Goal: Task Accomplishment & Management: Manage account settings

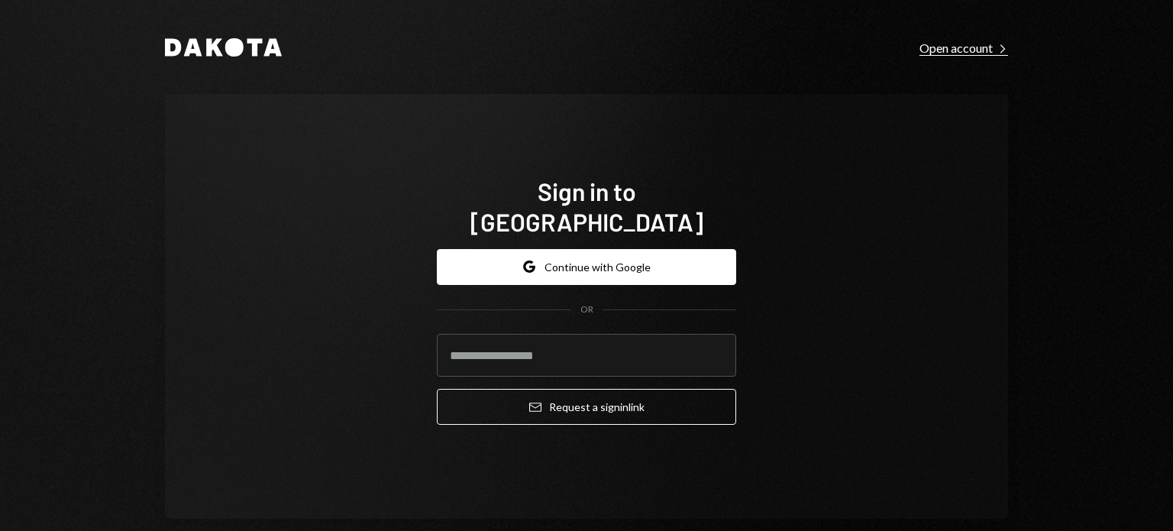
click at [964, 45] on div "Open account Right Caret" at bounding box center [964, 47] width 89 height 15
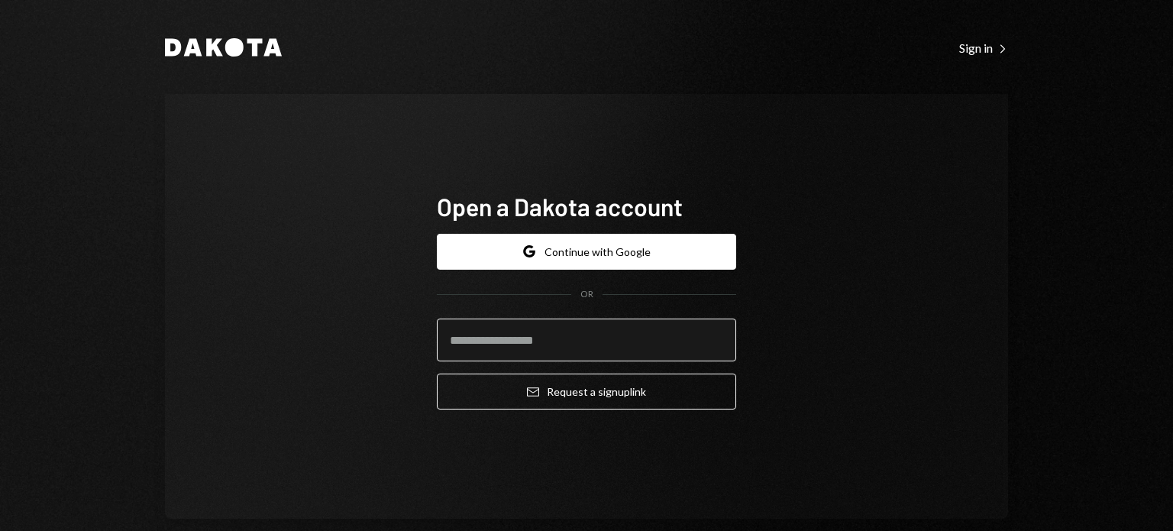
click at [516, 346] on input "email" at bounding box center [586, 339] width 299 height 43
type input "**********"
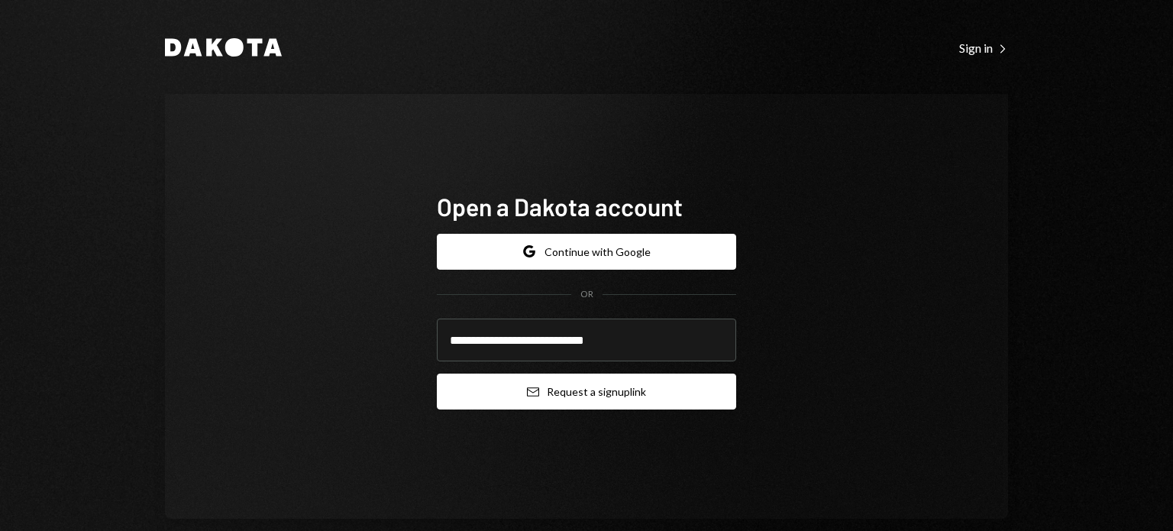
click at [485, 399] on button "Email Request a sign up link" at bounding box center [586, 391] width 299 height 36
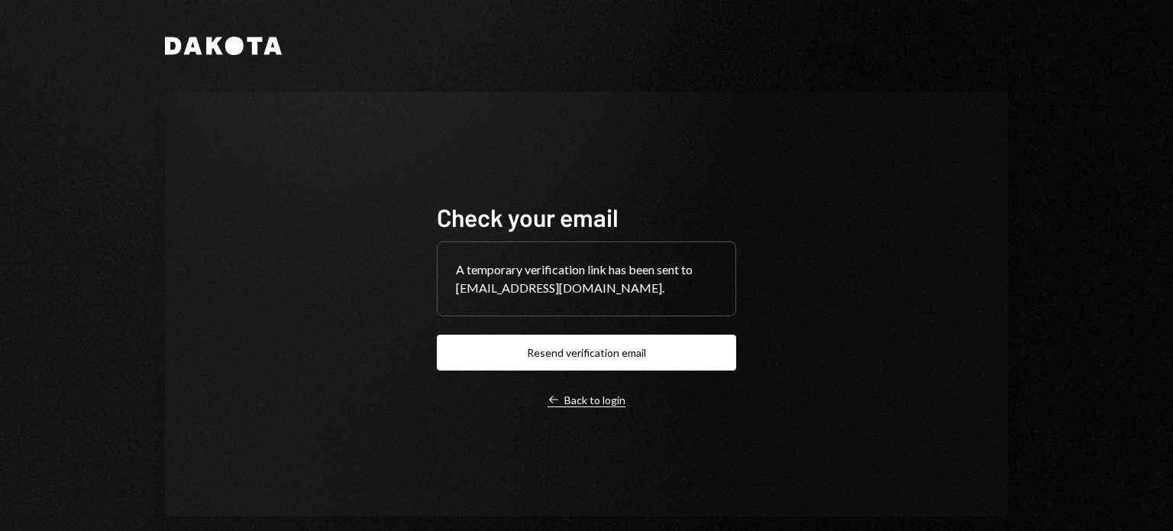
click at [553, 400] on icon "Left Arrow" at bounding box center [554, 399] width 12 height 12
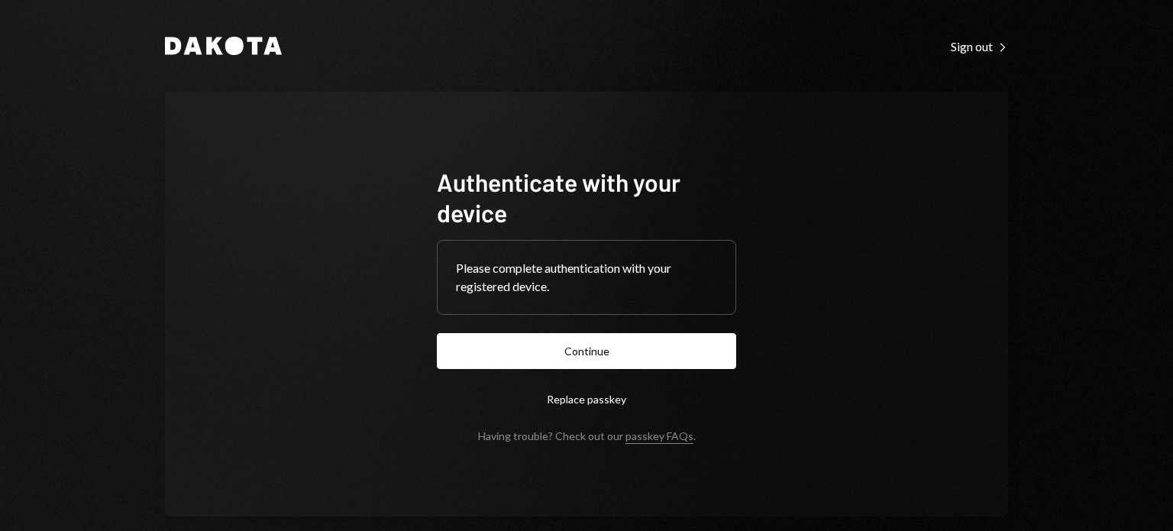
click at [782, 309] on div "Authenticate with your device Please complete authentication with your register…" at bounding box center [586, 304] width 843 height 425
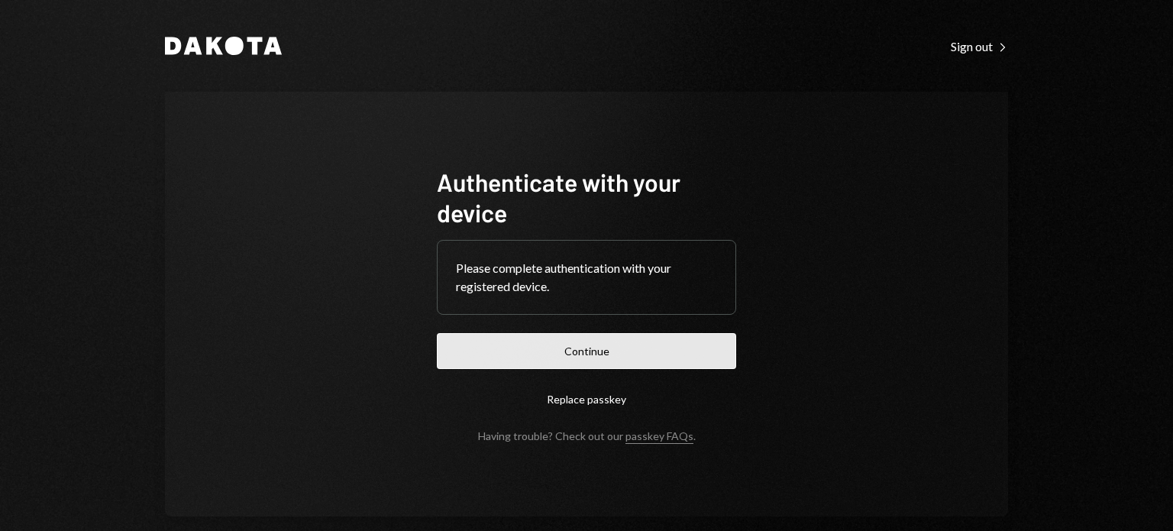
click at [590, 351] on button "Continue" at bounding box center [586, 351] width 299 height 36
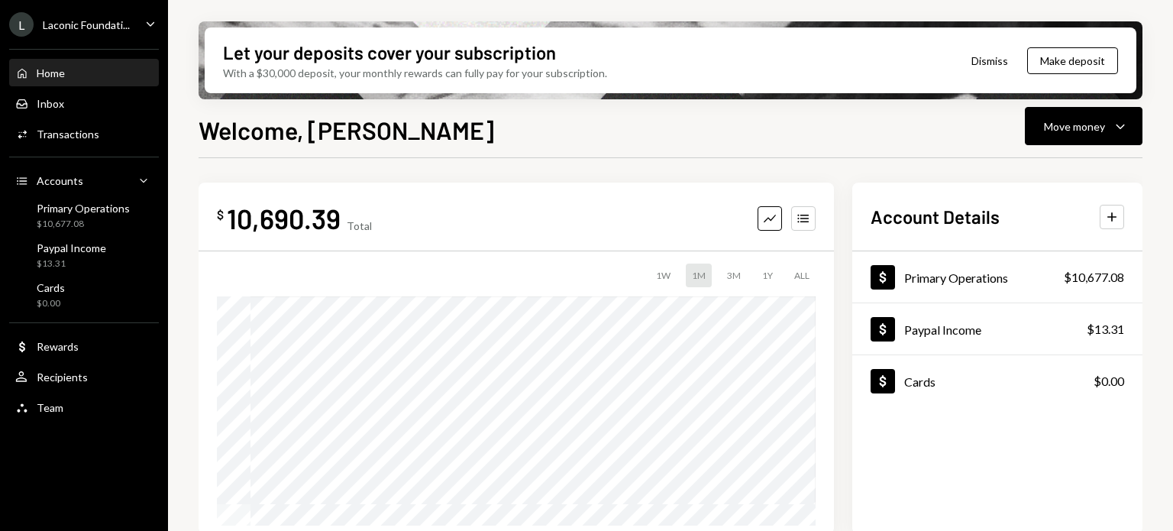
click at [153, 18] on icon "Caret Down" at bounding box center [150, 23] width 17 height 17
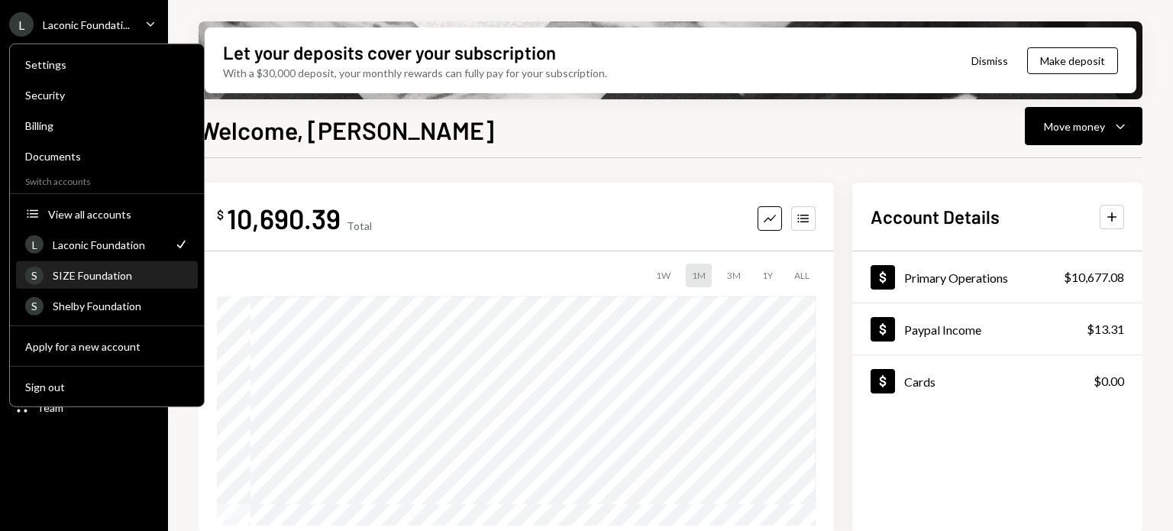
click at [87, 274] on div "SIZE Foundation" at bounding box center [121, 275] width 136 height 13
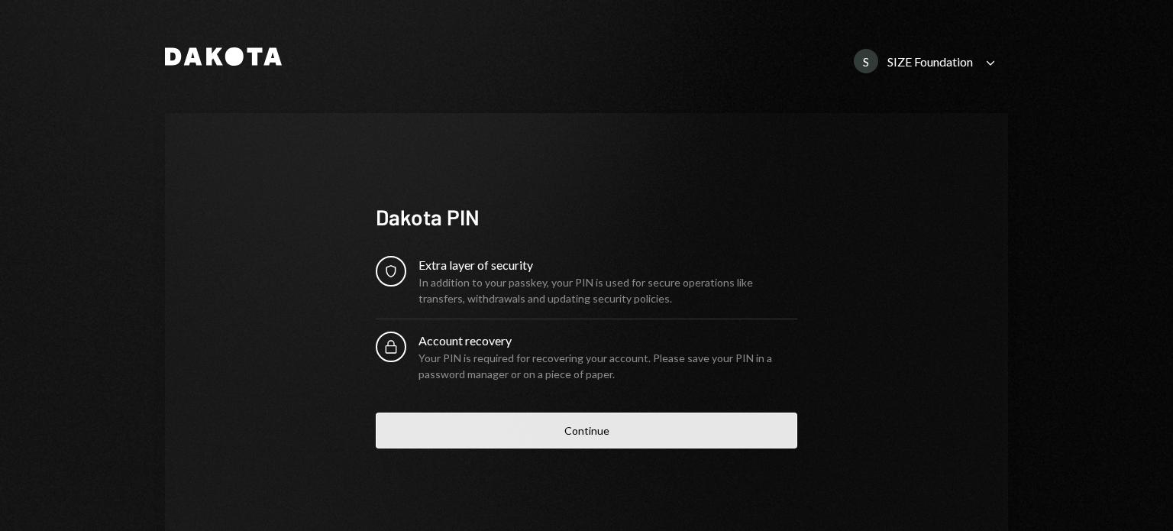
click at [557, 421] on button "Continue" at bounding box center [587, 430] width 422 height 36
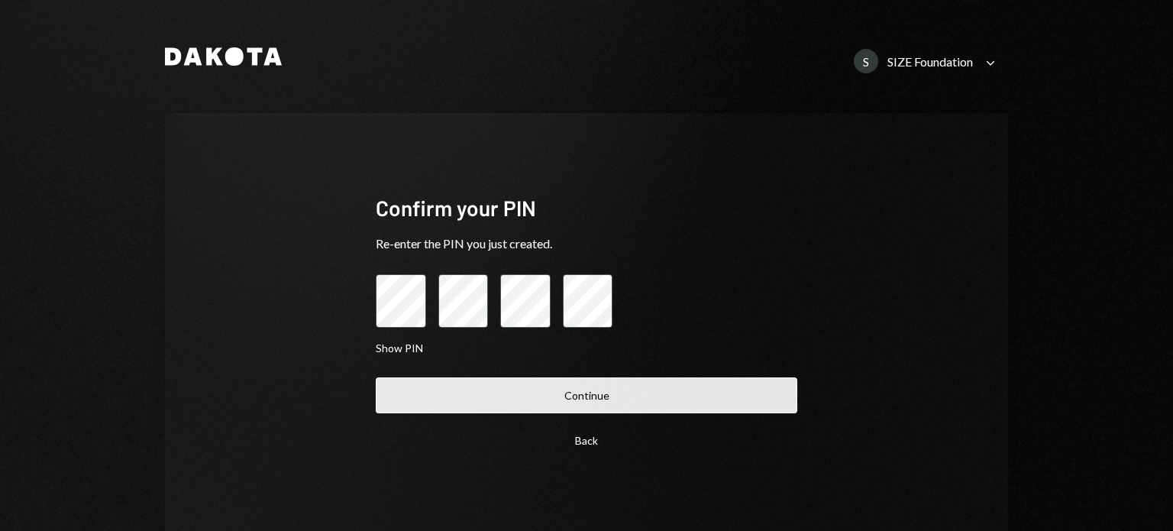
click at [506, 383] on button "Continue" at bounding box center [587, 395] width 422 height 36
